Goal: Task Accomplishment & Management: Complete application form

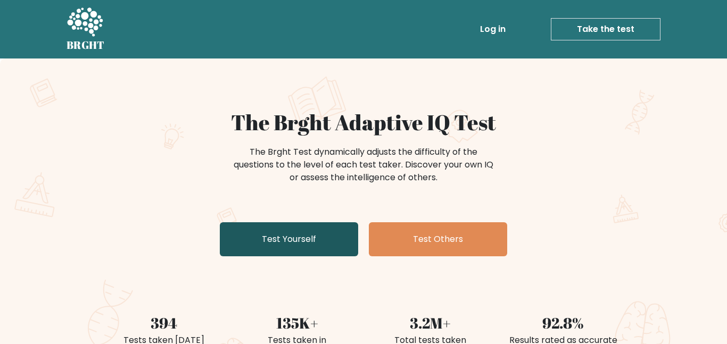
click at [278, 237] on link "Test Yourself" at bounding box center [289, 239] width 138 height 34
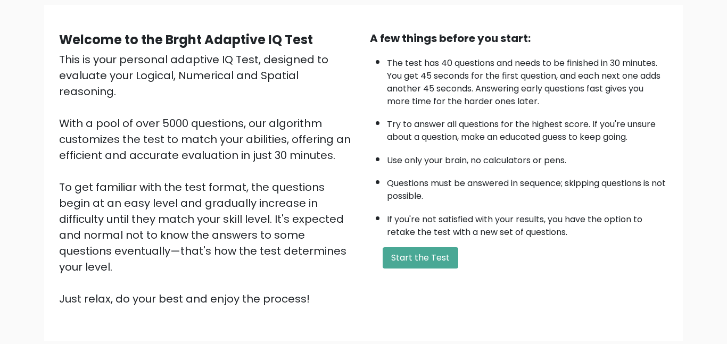
scroll to position [76, 0]
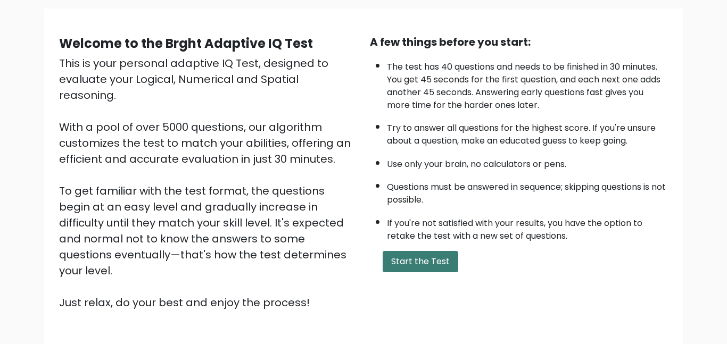
click at [440, 257] on button "Start the Test" at bounding box center [420, 261] width 76 height 21
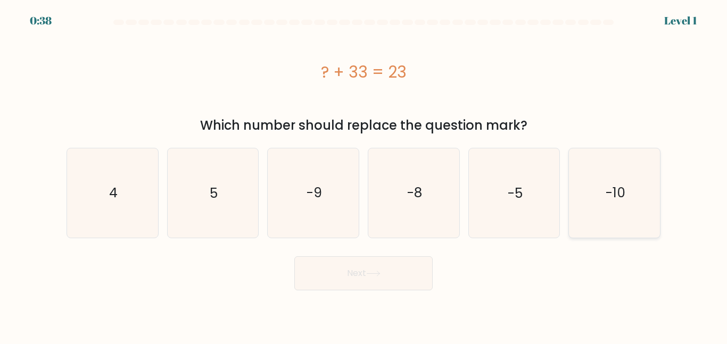
click at [595, 176] on icon "-10" at bounding box center [614, 192] width 89 height 89
click at [364, 175] on input "f. -10" at bounding box center [363, 173] width 1 height 3
radio input "true"
click at [365, 286] on button "Next" at bounding box center [363, 273] width 138 height 34
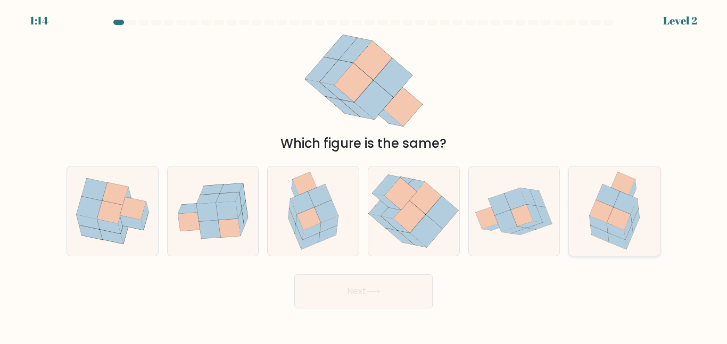
click at [628, 234] on icon at bounding box center [628, 237] width 7 height 24
click at [364, 175] on input "f." at bounding box center [363, 173] width 1 height 3
radio input "true"
click at [408, 306] on button "Next" at bounding box center [363, 291] width 138 height 34
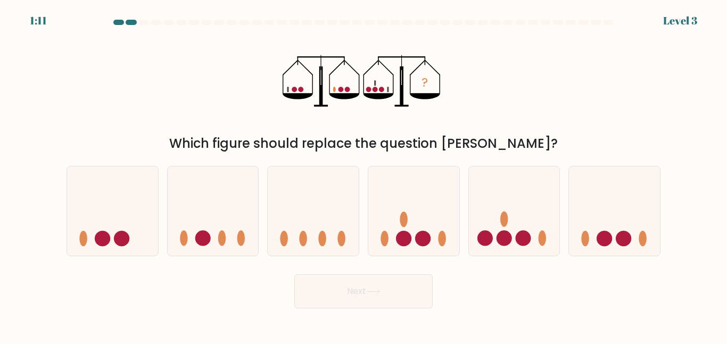
click at [387, 295] on button "Next" at bounding box center [363, 291] width 138 height 34
click at [520, 227] on icon at bounding box center [514, 210] width 91 height 75
click at [364, 175] on input "e." at bounding box center [363, 173] width 1 height 3
radio input "true"
click at [343, 290] on button "Next" at bounding box center [363, 291] width 138 height 34
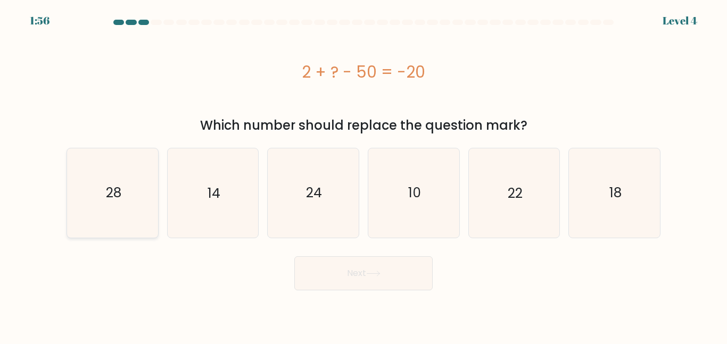
click at [78, 231] on icon "28" at bounding box center [112, 192] width 89 height 89
click at [363, 175] on input "a. 28" at bounding box center [363, 173] width 1 height 3
radio input "true"
click at [338, 279] on button "Next" at bounding box center [363, 273] width 138 height 34
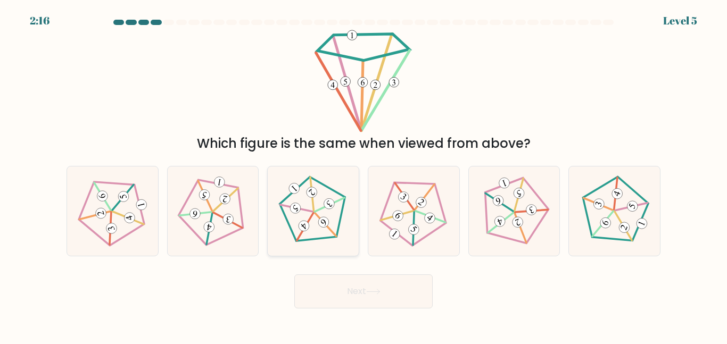
click at [345, 190] on icon at bounding box center [313, 211] width 71 height 71
click at [363, 175] on input "c." at bounding box center [363, 173] width 1 height 3
radio input "true"
click at [352, 294] on button "Next" at bounding box center [363, 291] width 138 height 34
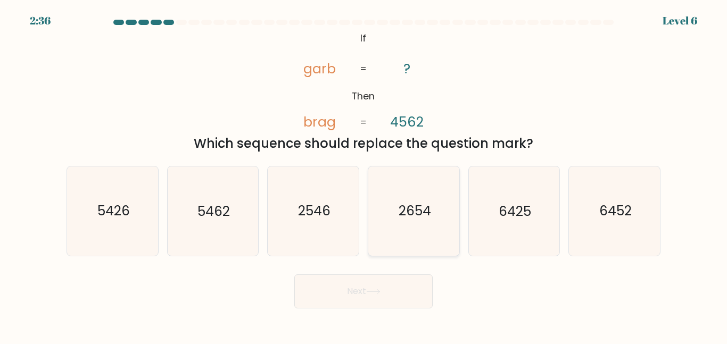
click at [397, 230] on icon "2654" at bounding box center [413, 210] width 89 height 89
click at [364, 175] on input "d. 2654" at bounding box center [363, 173] width 1 height 3
radio input "true"
click at [395, 288] on button "Next" at bounding box center [363, 291] width 138 height 34
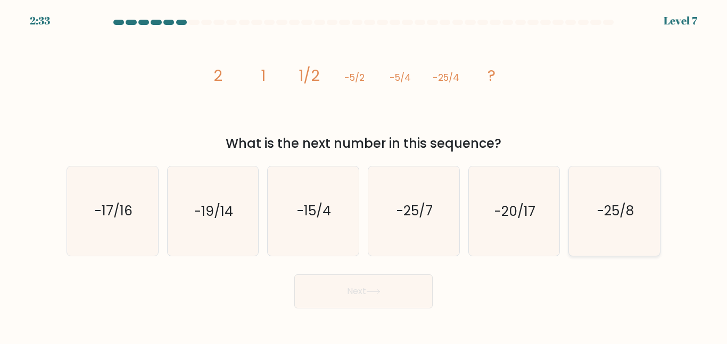
click at [614, 208] on text "-25/8" at bounding box center [615, 211] width 37 height 19
click at [364, 175] on input "f. -25/8" at bounding box center [363, 173] width 1 height 3
radio input "true"
click at [394, 291] on button "Next" at bounding box center [363, 291] width 138 height 34
click at [390, 309] on body "2:29 Level 7" at bounding box center [363, 172] width 727 height 344
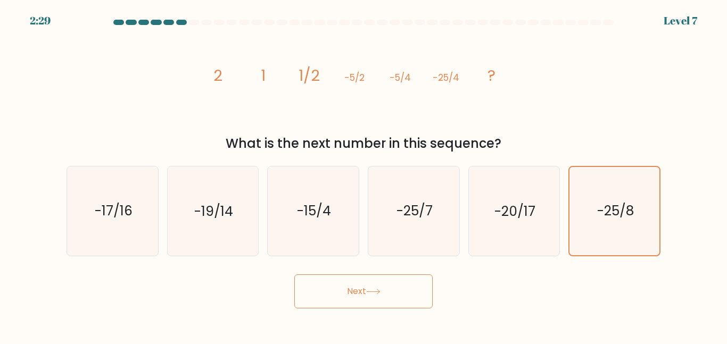
click at [369, 297] on button "Next" at bounding box center [363, 291] width 138 height 34
click at [637, 198] on icon "-25/8" at bounding box center [614, 211] width 88 height 88
click at [364, 175] on input "f. -25/8" at bounding box center [363, 173] width 1 height 3
click at [345, 296] on button "Next" at bounding box center [363, 291] width 138 height 34
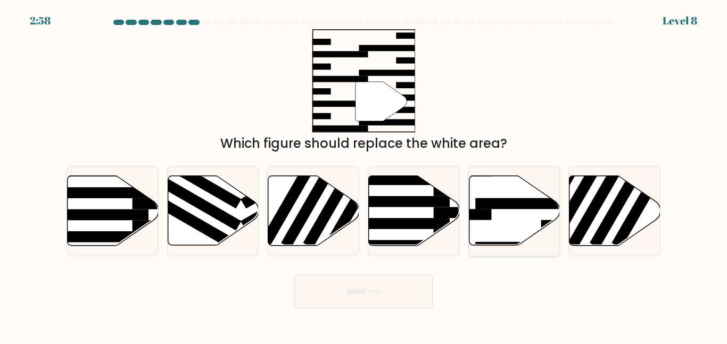
click at [508, 228] on icon at bounding box center [514, 211] width 91 height 70
click at [364, 175] on input "e." at bounding box center [363, 173] width 1 height 3
radio input "true"
click at [360, 278] on button "Next" at bounding box center [363, 291] width 138 height 34
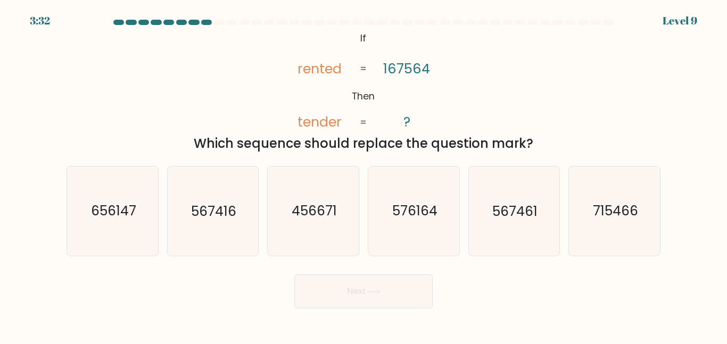
click at [298, 73] on tspan "rented" at bounding box center [320, 69] width 44 height 19
click at [341, 121] on icon "@import url('https://fonts.googleapis.com/css?family=Abril+Fatface:400,100,100i…" at bounding box center [363, 80] width 168 height 103
click at [533, 210] on text "567461" at bounding box center [514, 211] width 45 height 19
click at [364, 175] on input "e. 567461" at bounding box center [363, 173] width 1 height 3
radio input "true"
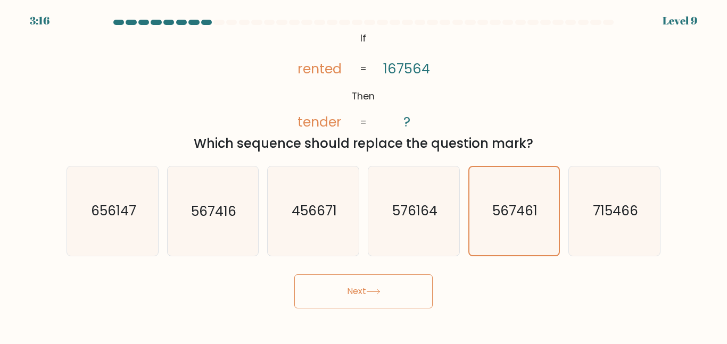
click at [375, 291] on icon at bounding box center [373, 292] width 14 height 6
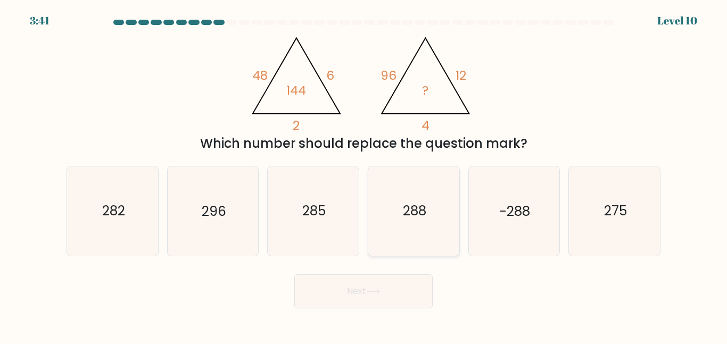
click at [410, 193] on icon "288" at bounding box center [413, 210] width 89 height 89
click at [364, 175] on input "d. 288" at bounding box center [363, 173] width 1 height 3
radio input "true"
click at [399, 191] on icon "288" at bounding box center [414, 211] width 88 height 88
click at [364, 175] on input "d. 288" at bounding box center [363, 173] width 1 height 3
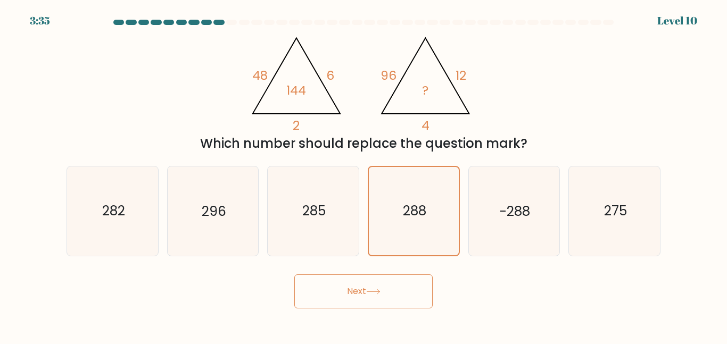
click at [391, 283] on button "Next" at bounding box center [363, 291] width 138 height 34
click at [390, 288] on button "Next" at bounding box center [363, 291] width 138 height 34
click at [374, 279] on button "Next" at bounding box center [363, 291] width 138 height 34
click at [380, 149] on div "Which number should replace the question mark?" at bounding box center [363, 143] width 581 height 19
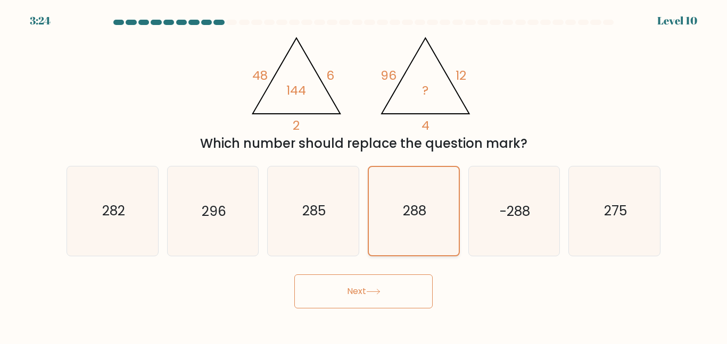
click at [406, 193] on icon "288" at bounding box center [414, 211] width 88 height 88
click at [364, 175] on input "d. 288" at bounding box center [363, 173] width 1 height 3
click at [406, 195] on icon "288" at bounding box center [414, 211] width 88 height 88
click at [364, 175] on input "d. 288" at bounding box center [363, 173] width 1 height 3
click at [388, 278] on button "Next" at bounding box center [363, 291] width 138 height 34
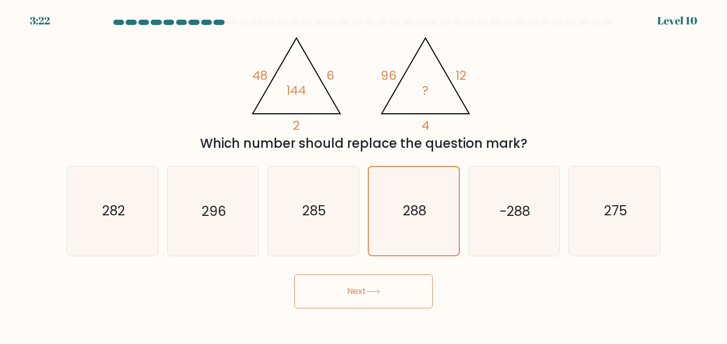
click at [388, 278] on button "Next" at bounding box center [363, 291] width 138 height 34
click at [410, 308] on body "3:06 Level 10" at bounding box center [363, 172] width 727 height 344
click at [427, 223] on icon "288" at bounding box center [414, 211] width 88 height 88
click at [364, 175] on input "d. 288" at bounding box center [363, 173] width 1 height 3
click at [411, 286] on button "Next" at bounding box center [363, 291] width 138 height 34
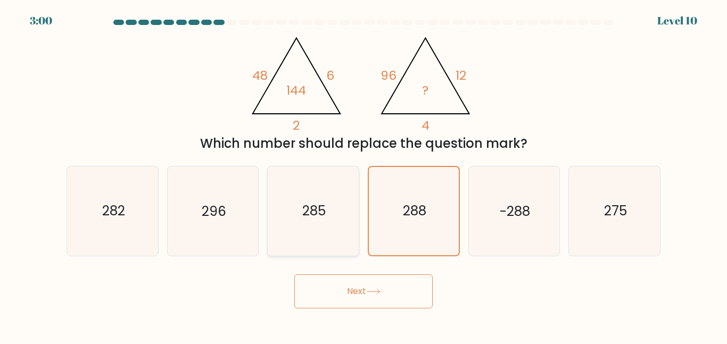
click at [322, 197] on icon "285" at bounding box center [313, 210] width 89 height 89
click at [363, 175] on input "c. 285" at bounding box center [363, 173] width 1 height 3
radio input "true"
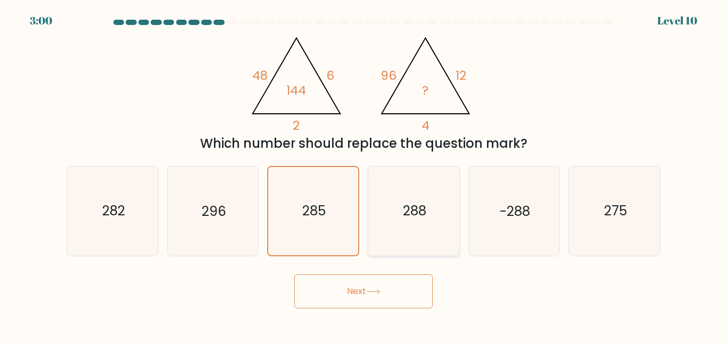
click at [373, 211] on icon "288" at bounding box center [413, 210] width 89 height 89
click at [364, 175] on input "d. 288" at bounding box center [363, 173] width 1 height 3
radio input "true"
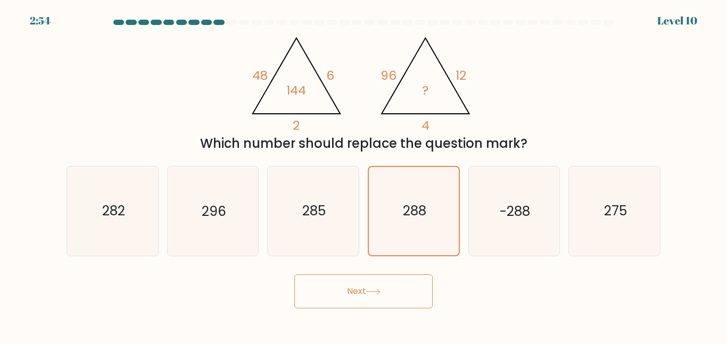
click at [391, 315] on body "2:54 Level 10" at bounding box center [363, 172] width 727 height 344
click at [366, 281] on button "Next" at bounding box center [363, 291] width 138 height 34
click at [442, 219] on icon "288" at bounding box center [414, 211] width 88 height 88
click at [364, 175] on input "d. 288" at bounding box center [363, 173] width 1 height 3
click at [486, 169] on icon "-288" at bounding box center [513, 210] width 89 height 89
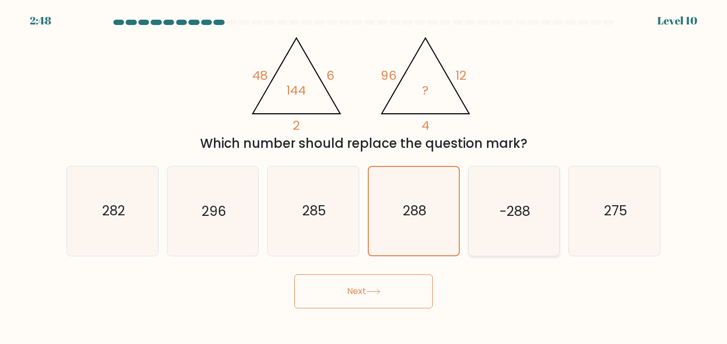
click at [364, 172] on input "e. -288" at bounding box center [363, 173] width 1 height 3
radio input "true"
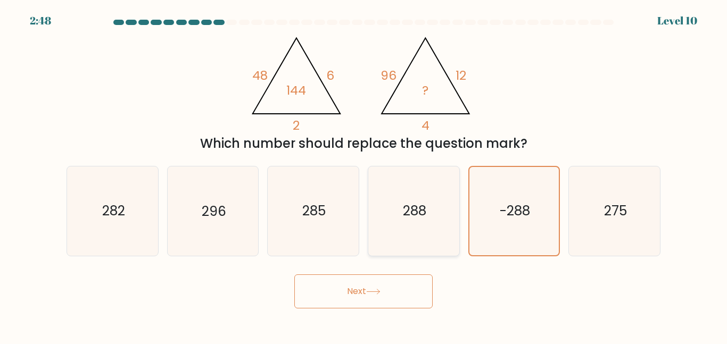
click at [399, 207] on icon "288" at bounding box center [413, 210] width 89 height 89
click at [364, 175] on input "d. 288" at bounding box center [363, 173] width 1 height 3
radio input "true"
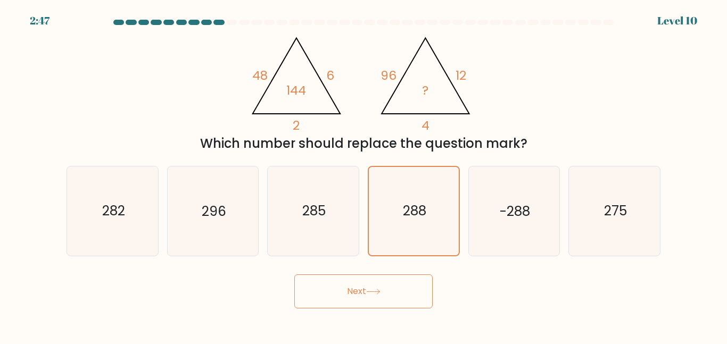
click at [264, 206] on div "c. 285" at bounding box center [313, 211] width 101 height 90
click at [388, 307] on button "Next" at bounding box center [363, 291] width 138 height 34
click at [383, 302] on button "Next" at bounding box center [363, 291] width 138 height 34
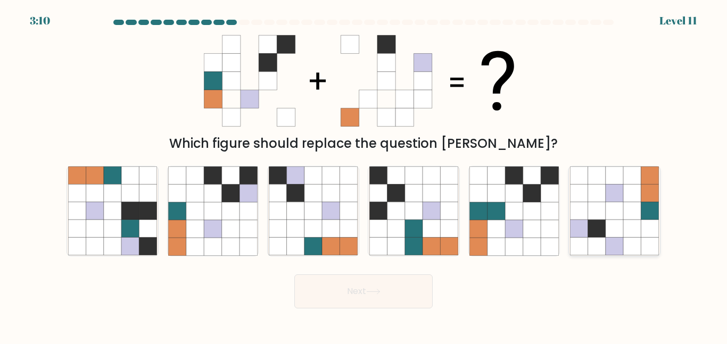
click at [642, 241] on icon at bounding box center [650, 247] width 18 height 18
click at [364, 175] on input "f." at bounding box center [363, 173] width 1 height 3
radio input "true"
click at [642, 241] on icon at bounding box center [649, 246] width 18 height 18
click at [364, 175] on input "f." at bounding box center [363, 173] width 1 height 3
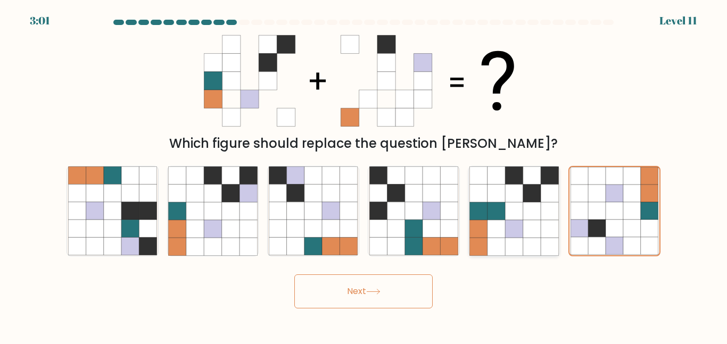
click at [538, 235] on icon at bounding box center [532, 229] width 18 height 18
click at [364, 175] on input "e." at bounding box center [363, 173] width 1 height 3
radio input "true"
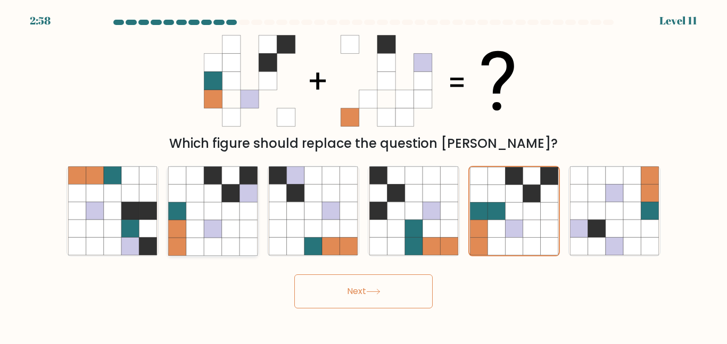
click at [215, 218] on icon at bounding box center [213, 211] width 18 height 18
click at [363, 175] on input "b." at bounding box center [363, 173] width 1 height 3
radio input "true"
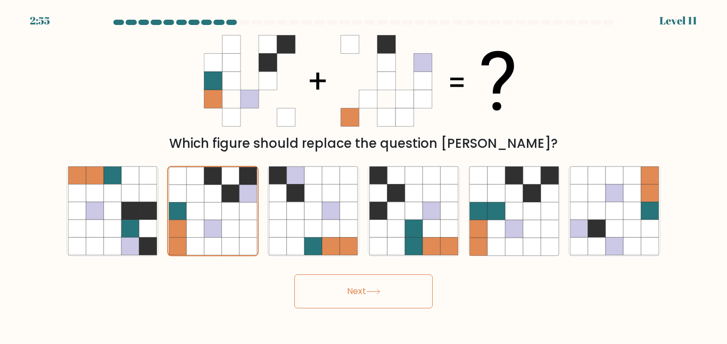
click at [390, 294] on button "Next" at bounding box center [363, 291] width 138 height 34
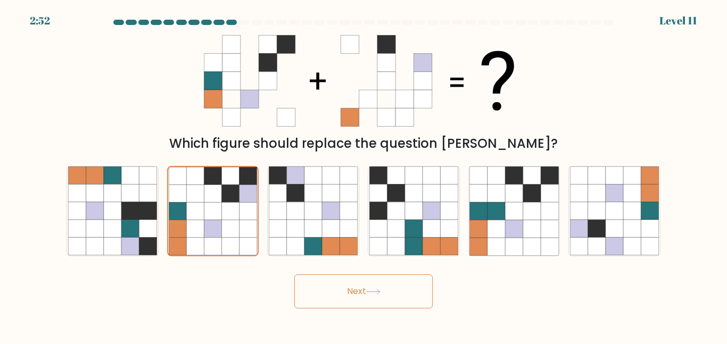
click at [390, 294] on button "Next" at bounding box center [363, 291] width 138 height 34
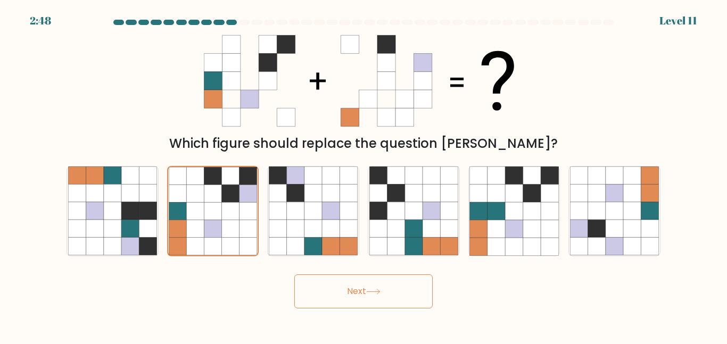
click at [390, 294] on button "Next" at bounding box center [363, 291] width 138 height 34
click at [362, 312] on body "2:39 Level 11" at bounding box center [363, 172] width 727 height 344
click at [358, 296] on button "Next" at bounding box center [363, 291] width 138 height 34
click at [253, 248] on icon at bounding box center [248, 246] width 18 height 18
click at [363, 175] on input "b." at bounding box center [363, 173] width 1 height 3
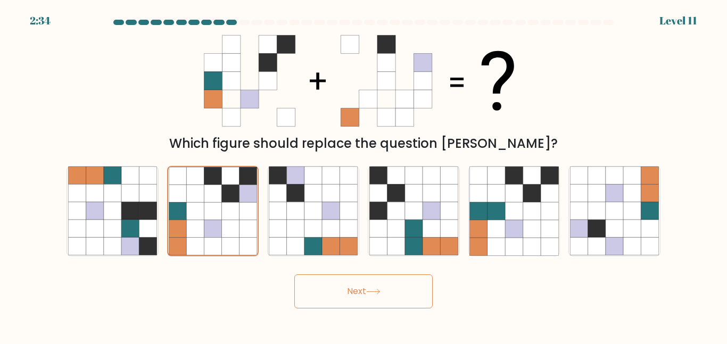
click at [425, 303] on button "Next" at bounding box center [363, 291] width 138 height 34
click at [424, 303] on button "Next" at bounding box center [363, 291] width 138 height 34
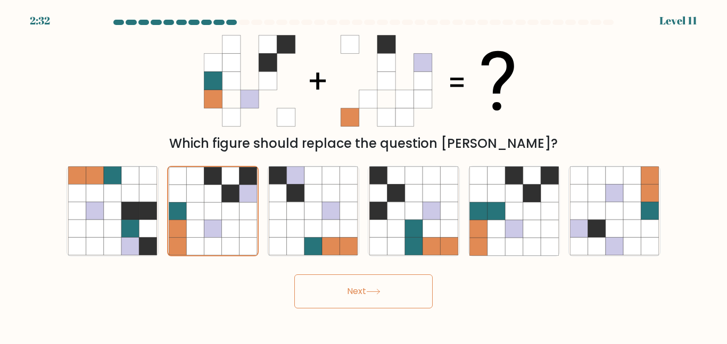
click at [424, 303] on button "Next" at bounding box center [363, 291] width 138 height 34
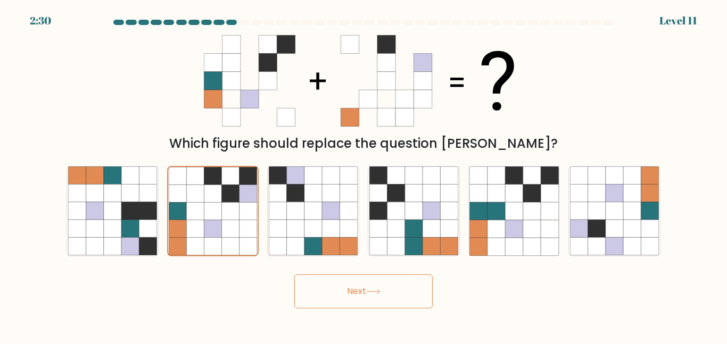
click at [424, 303] on button "Next" at bounding box center [363, 291] width 138 height 34
click at [364, 291] on button "Next" at bounding box center [363, 291] width 138 height 34
click at [335, 258] on form at bounding box center [363, 164] width 727 height 289
click at [295, 239] on icon at bounding box center [296, 247] width 18 height 18
click at [363, 175] on input "c." at bounding box center [363, 173] width 1 height 3
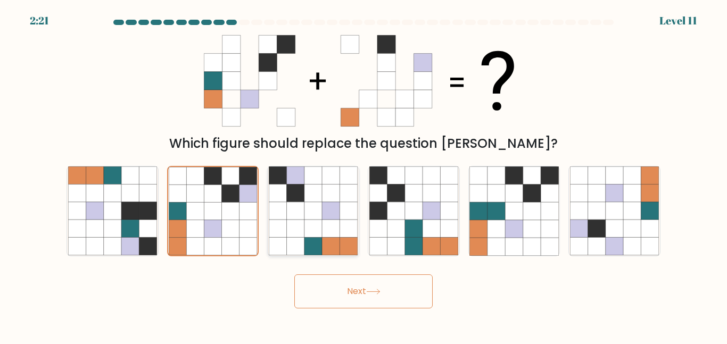
radio input "true"
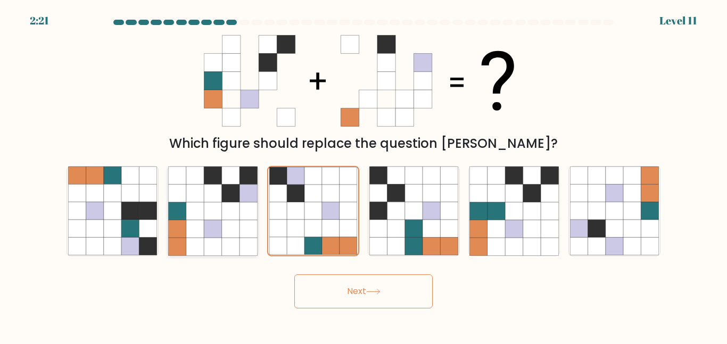
click at [224, 229] on icon at bounding box center [231, 229] width 18 height 18
click at [363, 175] on input "b." at bounding box center [363, 173] width 1 height 3
radio input "true"
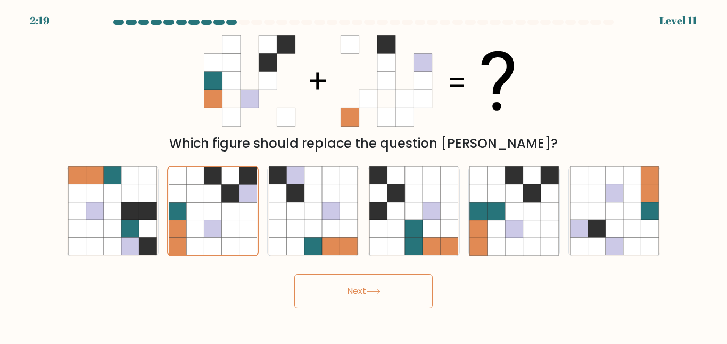
click at [352, 292] on button "Next" at bounding box center [363, 291] width 138 height 34
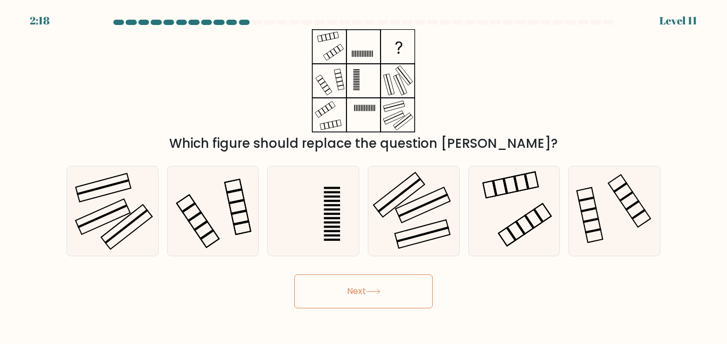
click at [352, 292] on button "Next" at bounding box center [363, 291] width 138 height 34
click at [429, 235] on icon at bounding box center [413, 210] width 89 height 89
click at [364, 175] on input "d." at bounding box center [363, 173] width 1 height 3
radio input "true"
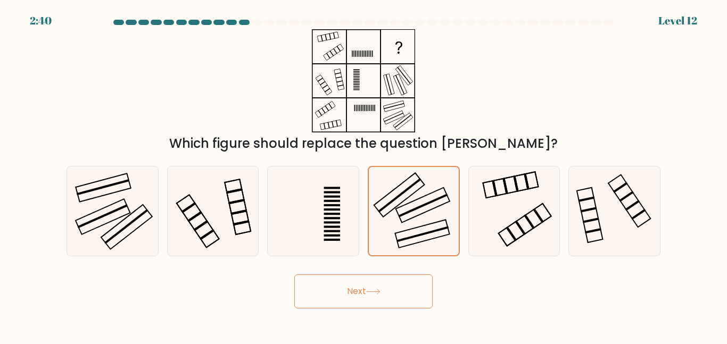
click at [398, 300] on button "Next" at bounding box center [363, 291] width 138 height 34
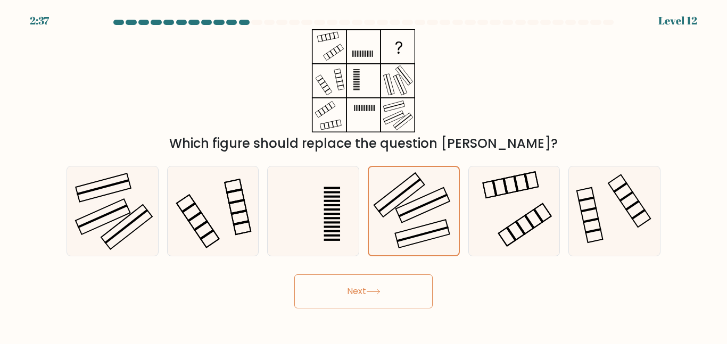
click at [398, 301] on button "Next" at bounding box center [363, 291] width 138 height 34
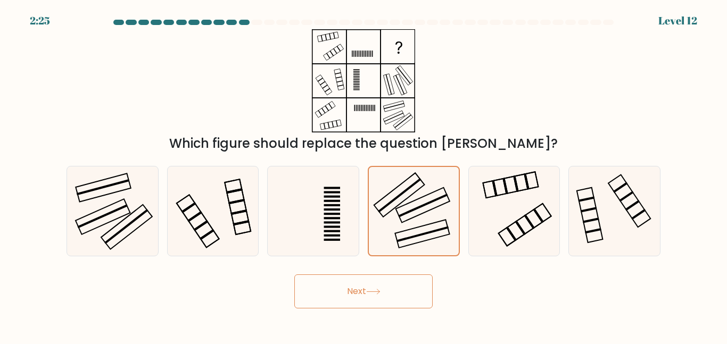
click at [398, 301] on button "Next" at bounding box center [363, 291] width 138 height 34
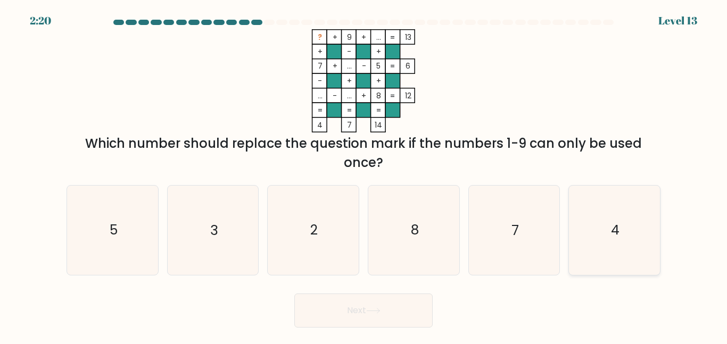
click at [623, 205] on icon "4" at bounding box center [614, 230] width 89 height 89
click at [364, 175] on input "f. 4" at bounding box center [363, 173] width 1 height 3
radio input "true"
click at [349, 224] on icon "2" at bounding box center [313, 230] width 89 height 89
click at [363, 175] on input "c. 2" at bounding box center [363, 173] width 1 height 3
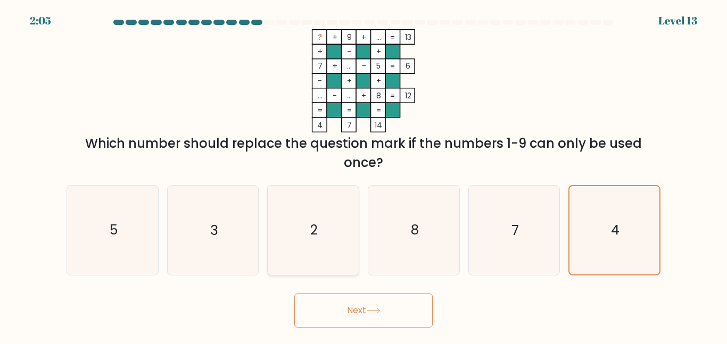
radio input "true"
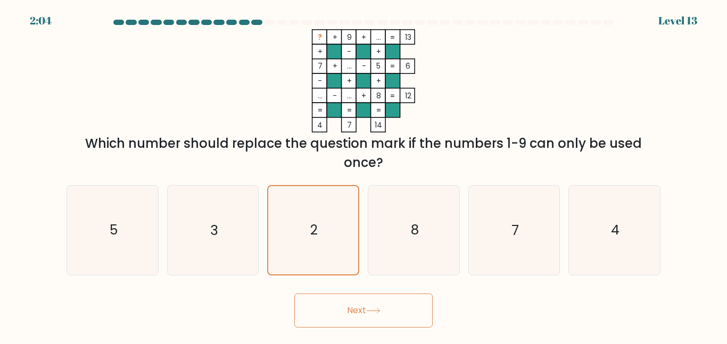
click at [368, 300] on button "Next" at bounding box center [363, 311] width 138 height 34
click at [373, 309] on icon at bounding box center [373, 311] width 14 height 6
click at [370, 310] on icon at bounding box center [372, 310] width 13 height 5
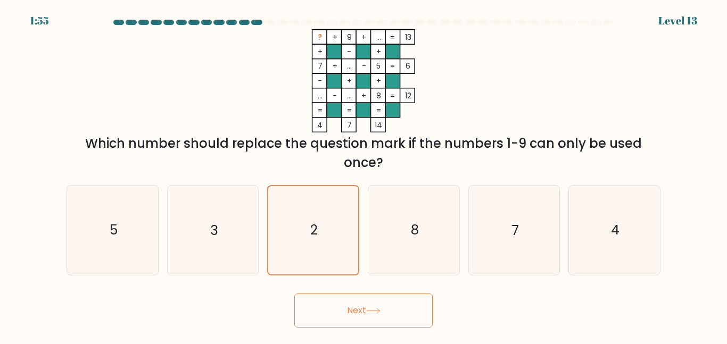
click at [370, 310] on icon at bounding box center [372, 310] width 13 height 5
click at [294, 294] on button "Next" at bounding box center [363, 311] width 138 height 34
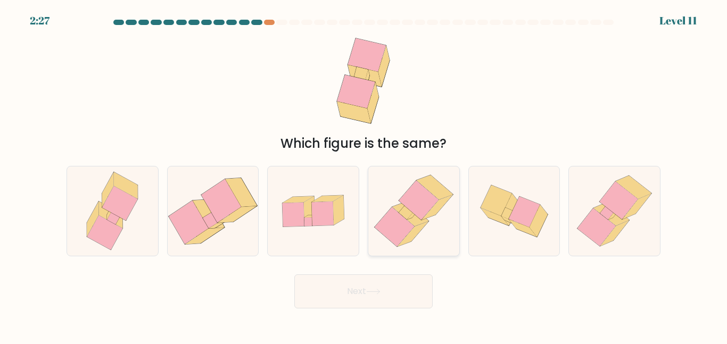
click at [386, 179] on icon at bounding box center [413, 210] width 87 height 89
click at [364, 175] on input "d." at bounding box center [363, 173] width 1 height 3
radio input "true"
click at [356, 291] on button "Next" at bounding box center [363, 291] width 138 height 34
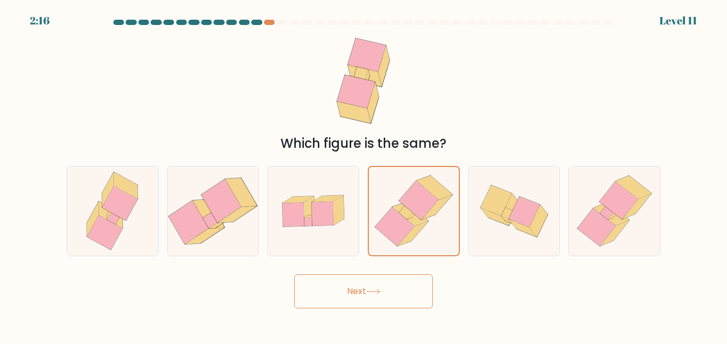
click at [356, 291] on button "Next" at bounding box center [363, 291] width 138 height 34
click at [396, 301] on button "Next" at bounding box center [363, 291] width 138 height 34
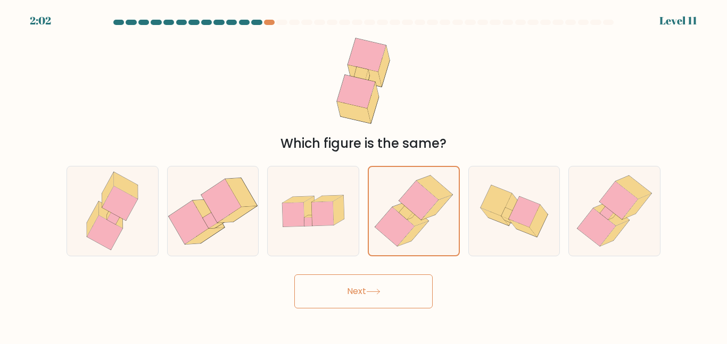
click at [396, 301] on button "Next" at bounding box center [363, 291] width 138 height 34
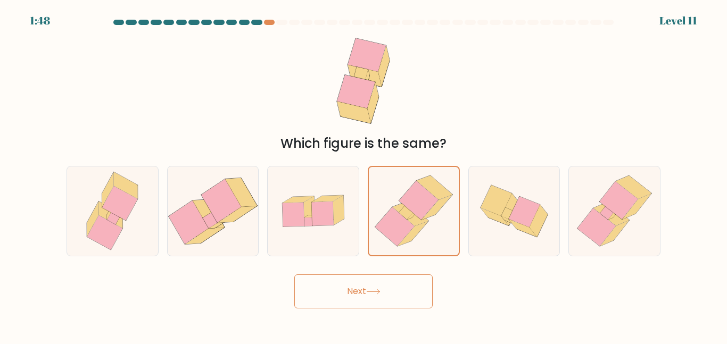
click at [396, 301] on button "Next" at bounding box center [363, 291] width 138 height 34
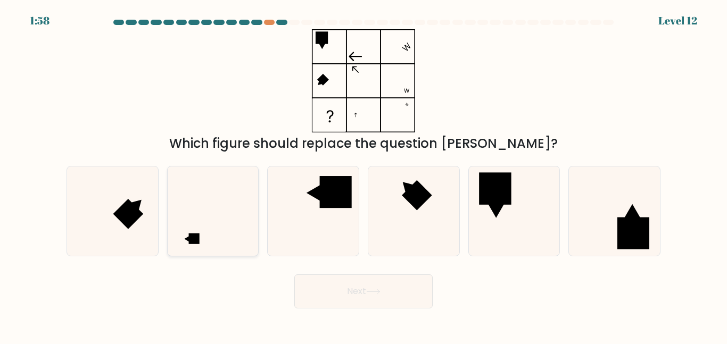
click at [195, 201] on icon at bounding box center [212, 210] width 89 height 89
click at [363, 175] on input "b." at bounding box center [363, 173] width 1 height 3
radio input "true"
click at [352, 288] on button "Next" at bounding box center [363, 291] width 138 height 34
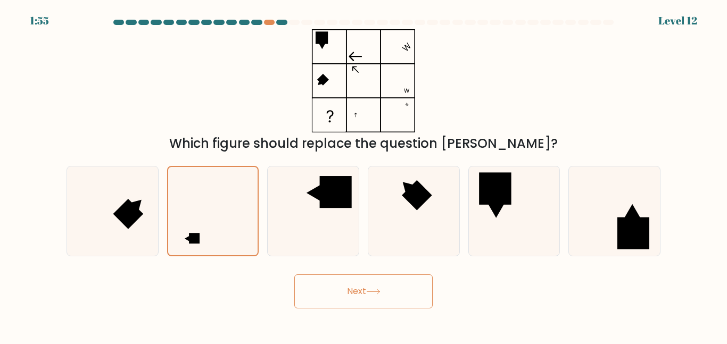
click at [352, 288] on button "Next" at bounding box center [363, 291] width 138 height 34
click at [353, 288] on button "Next" at bounding box center [363, 291] width 138 height 34
click at [361, 298] on button "Next" at bounding box center [363, 291] width 138 height 34
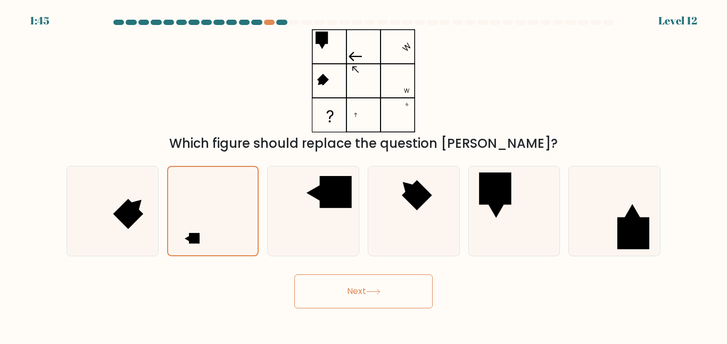
click at [359, 296] on button "Next" at bounding box center [363, 291] width 138 height 34
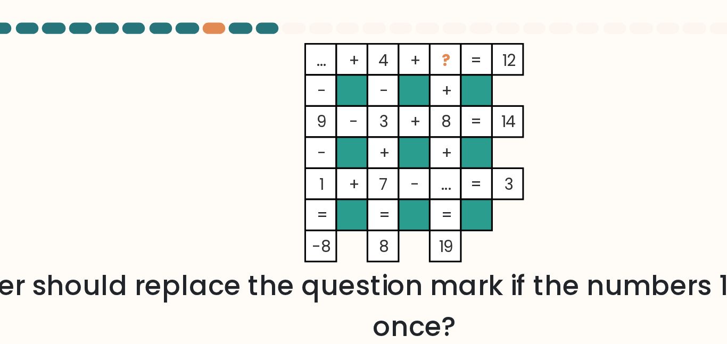
click at [318, 43] on rect at bounding box center [319, 37] width 15 height 15
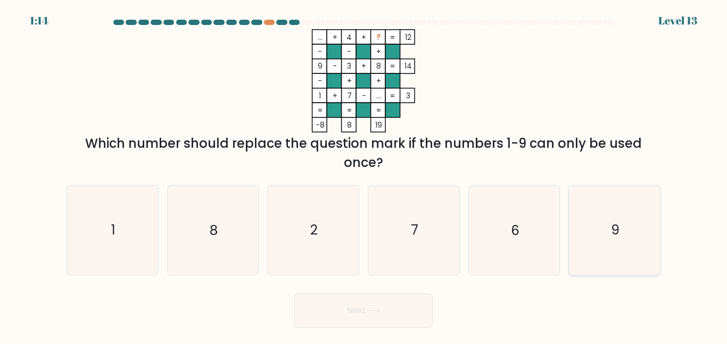
click at [593, 238] on icon "9" at bounding box center [614, 230] width 89 height 89
click at [364, 175] on input "f. 9" at bounding box center [363, 173] width 1 height 3
radio input "true"
click at [387, 303] on button "Next" at bounding box center [363, 311] width 138 height 34
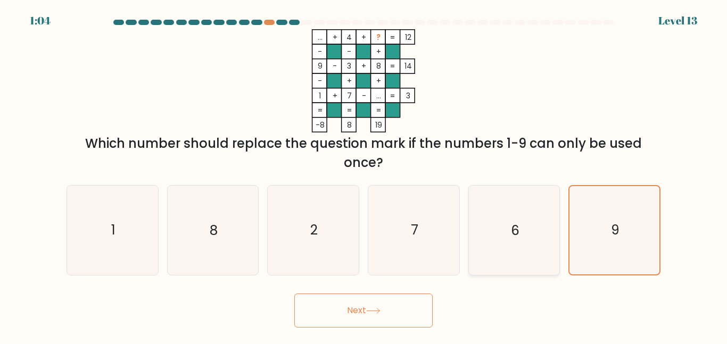
click at [507, 223] on icon "6" at bounding box center [513, 230] width 89 height 89
click at [364, 175] on input "e. 6" at bounding box center [363, 173] width 1 height 3
radio input "true"
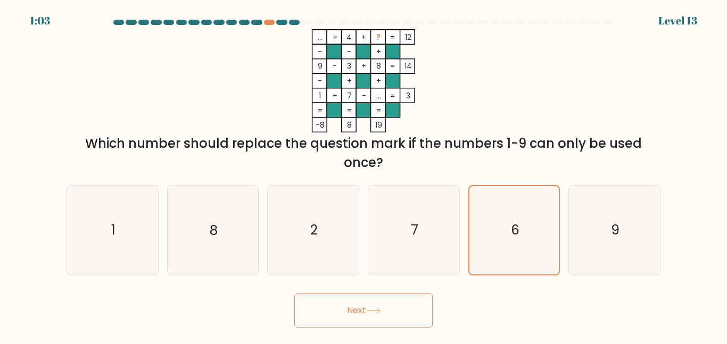
click at [412, 321] on button "Next" at bounding box center [363, 311] width 138 height 34
click at [384, 292] on div "Next" at bounding box center [363, 307] width 606 height 39
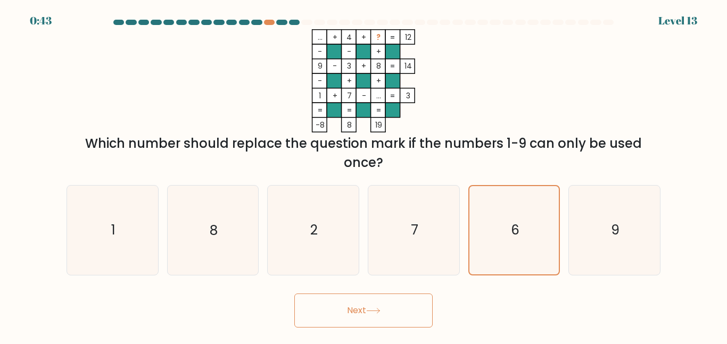
click at [384, 292] on div "Next" at bounding box center [363, 307] width 606 height 39
click at [385, 303] on button "Next" at bounding box center [363, 311] width 138 height 34
click at [365, 319] on button "Next" at bounding box center [363, 311] width 138 height 34
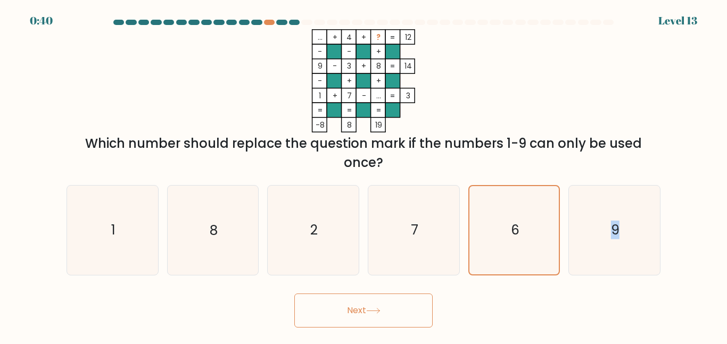
click at [365, 319] on button "Next" at bounding box center [363, 311] width 138 height 34
